Goal: Information Seeking & Learning: Check status

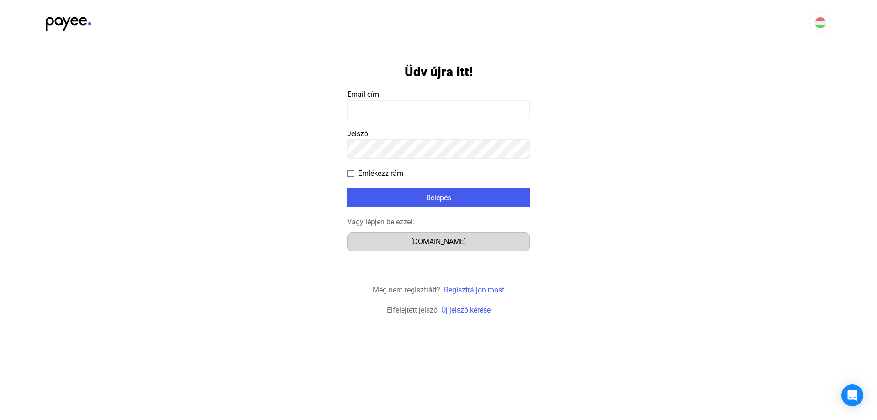
click at [444, 242] on div "[DOMAIN_NAME]" at bounding box center [438, 241] width 176 height 11
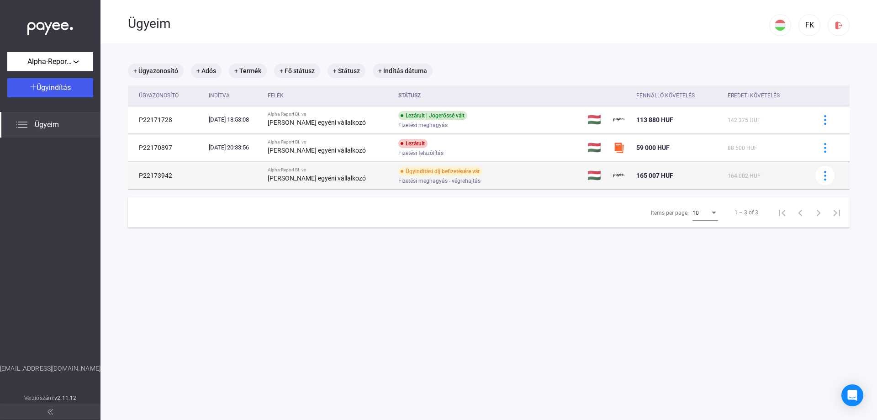
click at [398, 175] on div "Ügyindítási díj befizetésére vár Fizetési meghagyás - végrehajtás" at bounding box center [471, 176] width 146 height 18
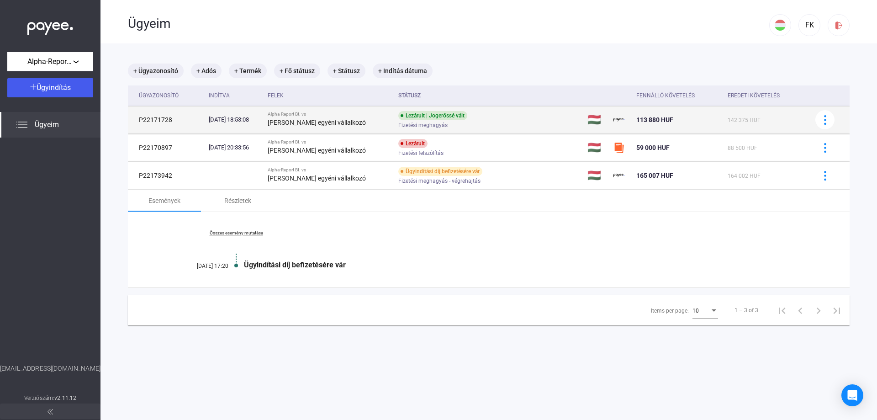
click at [331, 121] on strong "Pápa Erika egyéni vállalkozó" at bounding box center [317, 122] width 98 height 7
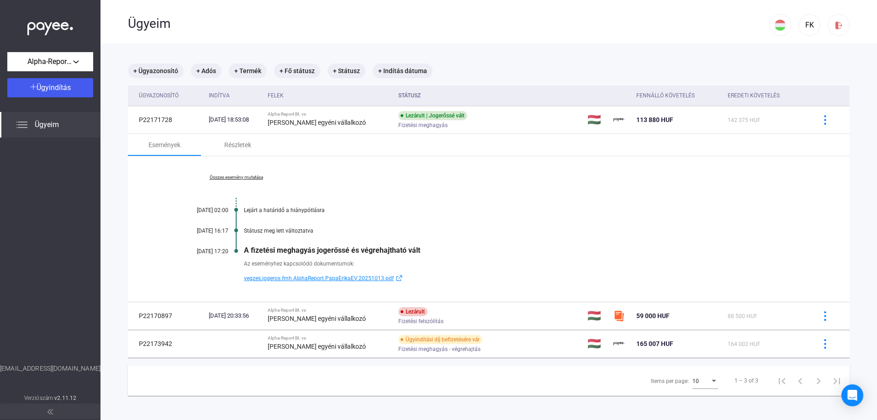
click at [228, 178] on link "Összes esemény mutatása" at bounding box center [235, 176] width 125 height 5
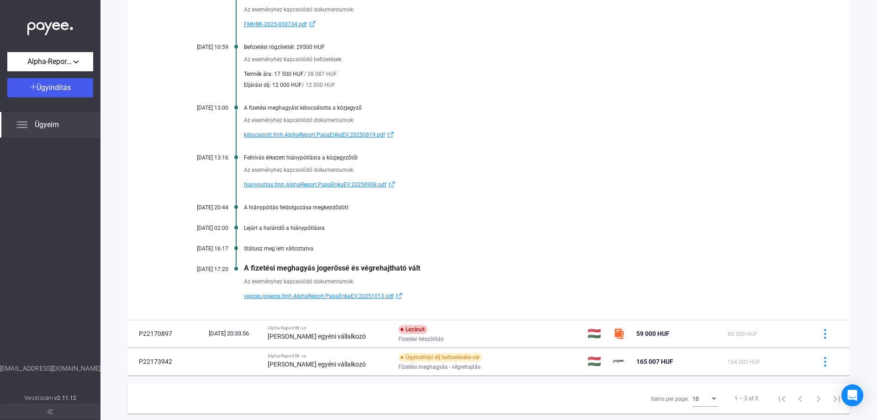
scroll to position [386, 0]
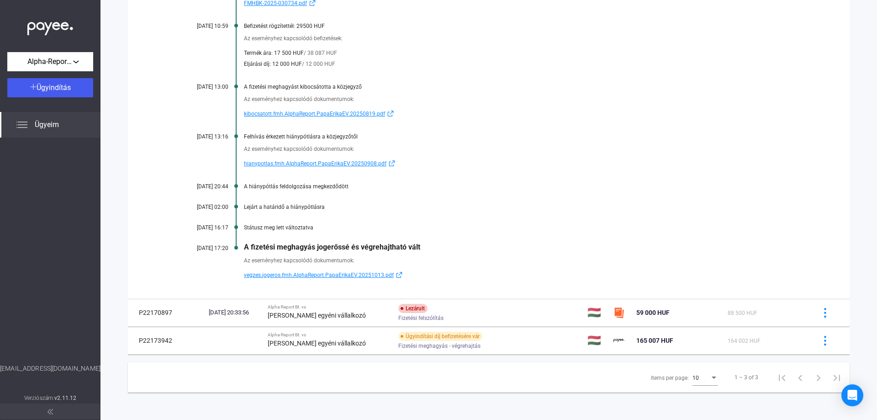
click at [125, 156] on main "+ Ügyazonosító + Adós + Termék + Fő státusz + Státusz + Indítás dátuma Ügyazono…" at bounding box center [488, 38] width 776 height 762
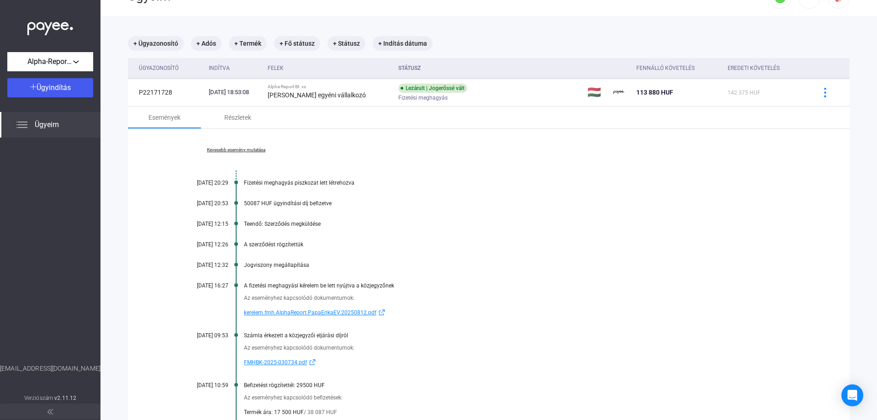
scroll to position [0, 0]
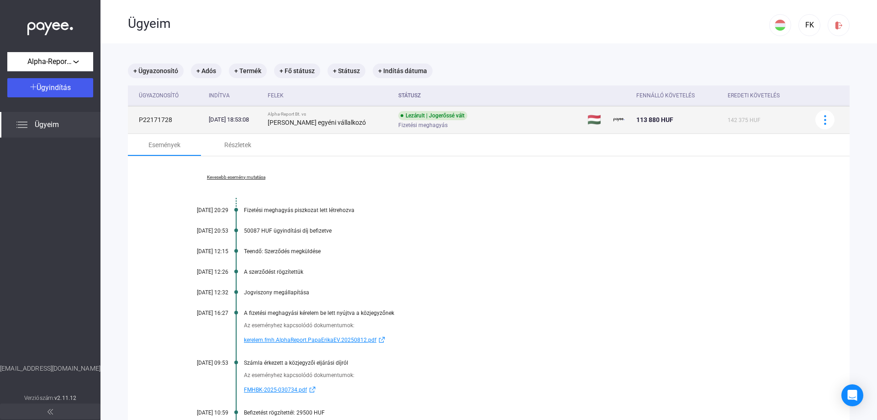
drag, startPoint x: 171, startPoint y: 118, endPoint x: 140, endPoint y: 118, distance: 31.0
click at [140, 118] on td "P22171728" at bounding box center [166, 119] width 77 height 27
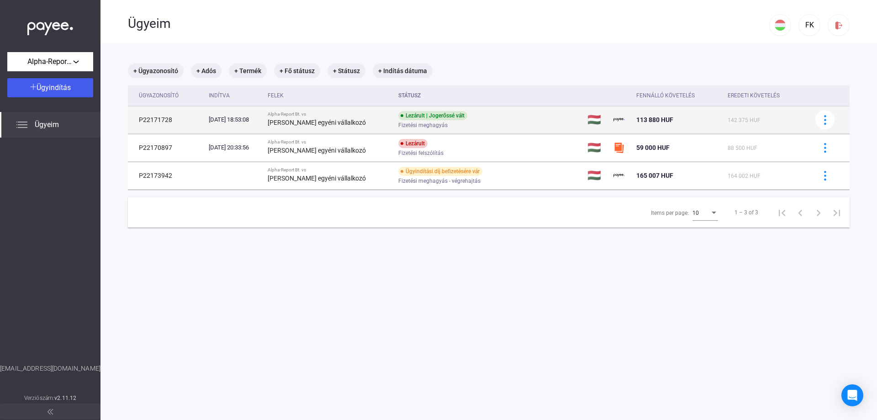
copy td "P22171728"
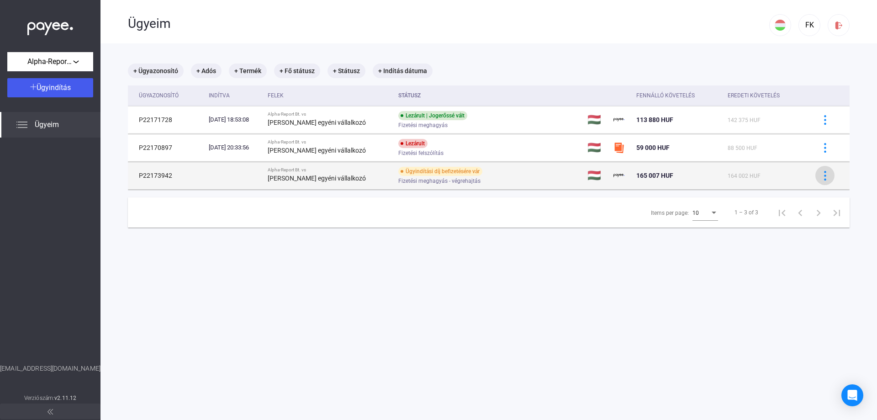
click at [820, 176] on img at bounding box center [825, 176] width 10 height 10
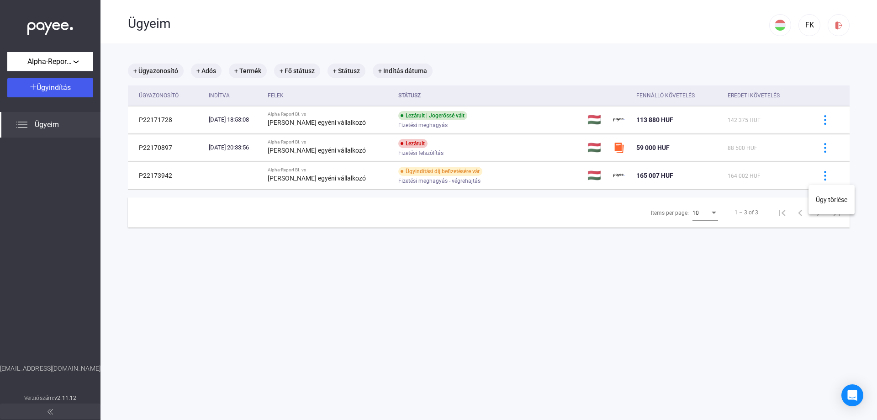
click at [314, 176] on div at bounding box center [438, 210] width 877 height 420
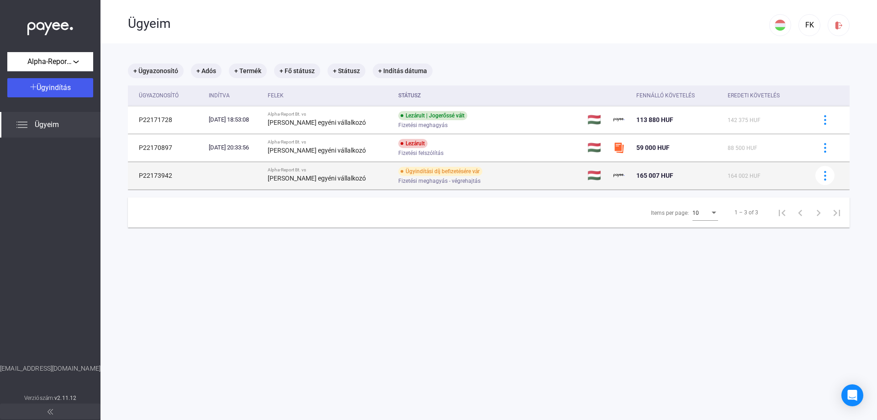
click at [323, 175] on strong "Pápa Erika egyéni vállalkozó" at bounding box center [317, 177] width 98 height 7
